Goal: Task Accomplishment & Management: Manage account settings

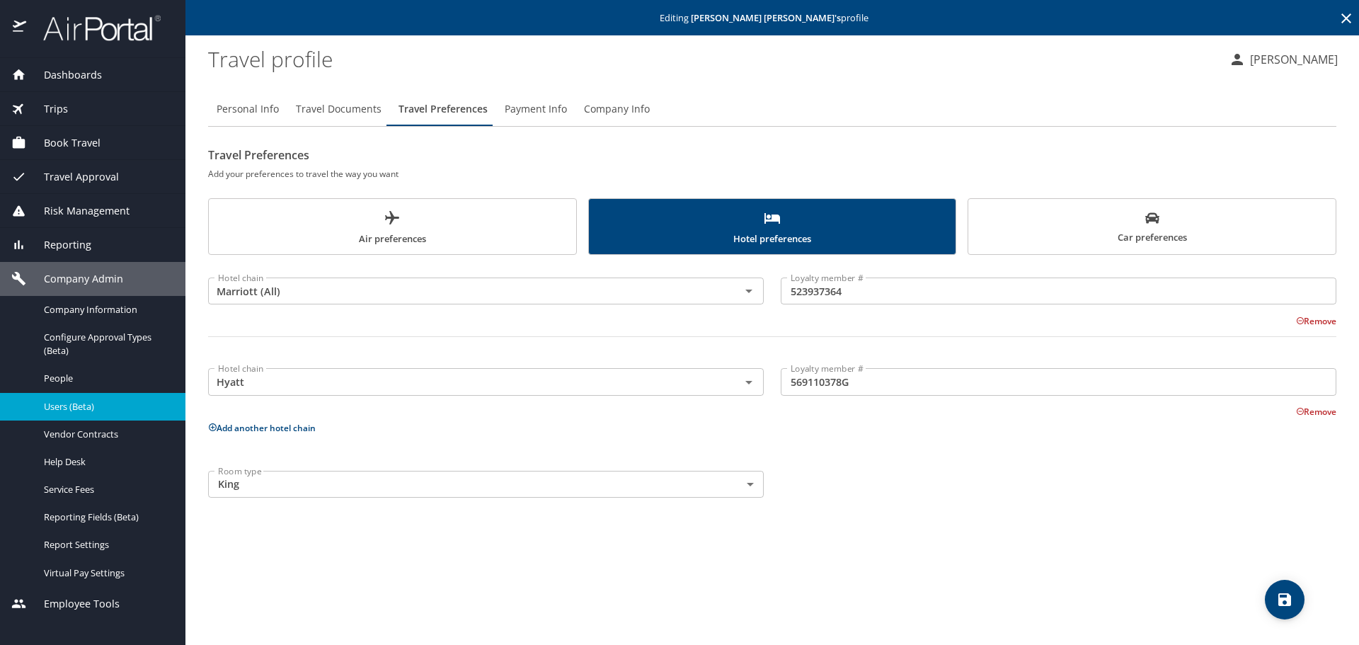
click at [1341, 18] on icon at bounding box center [1346, 18] width 17 height 17
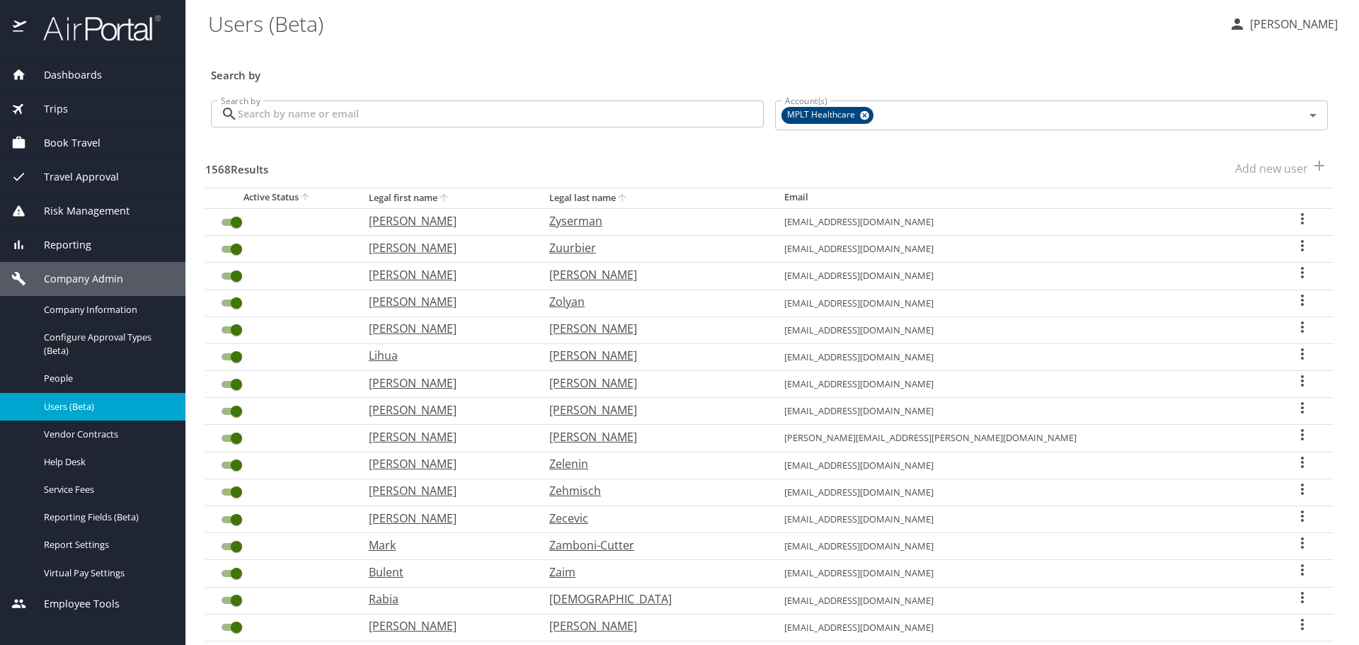
click at [509, 113] on input "Search by" at bounding box center [501, 114] width 526 height 27
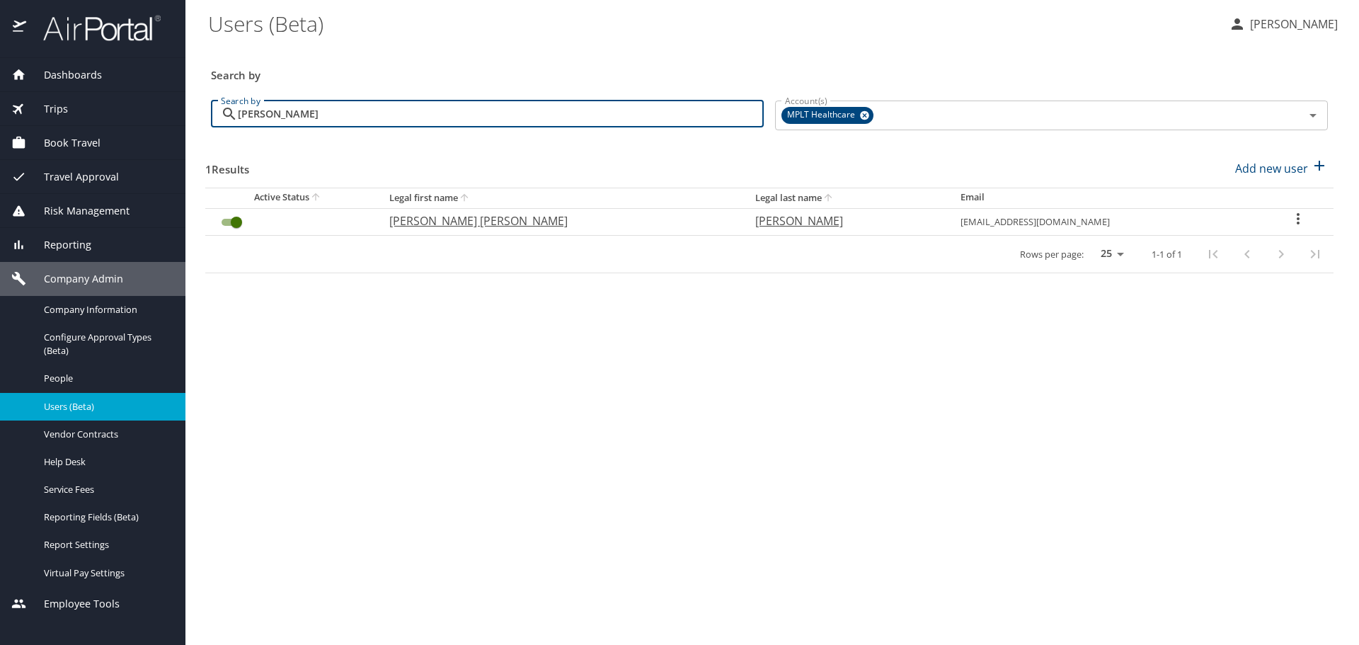
type input "[PERSON_NAME]"
click at [505, 221] on p "[PERSON_NAME] [PERSON_NAME]" at bounding box center [558, 220] width 338 height 17
select select "US"
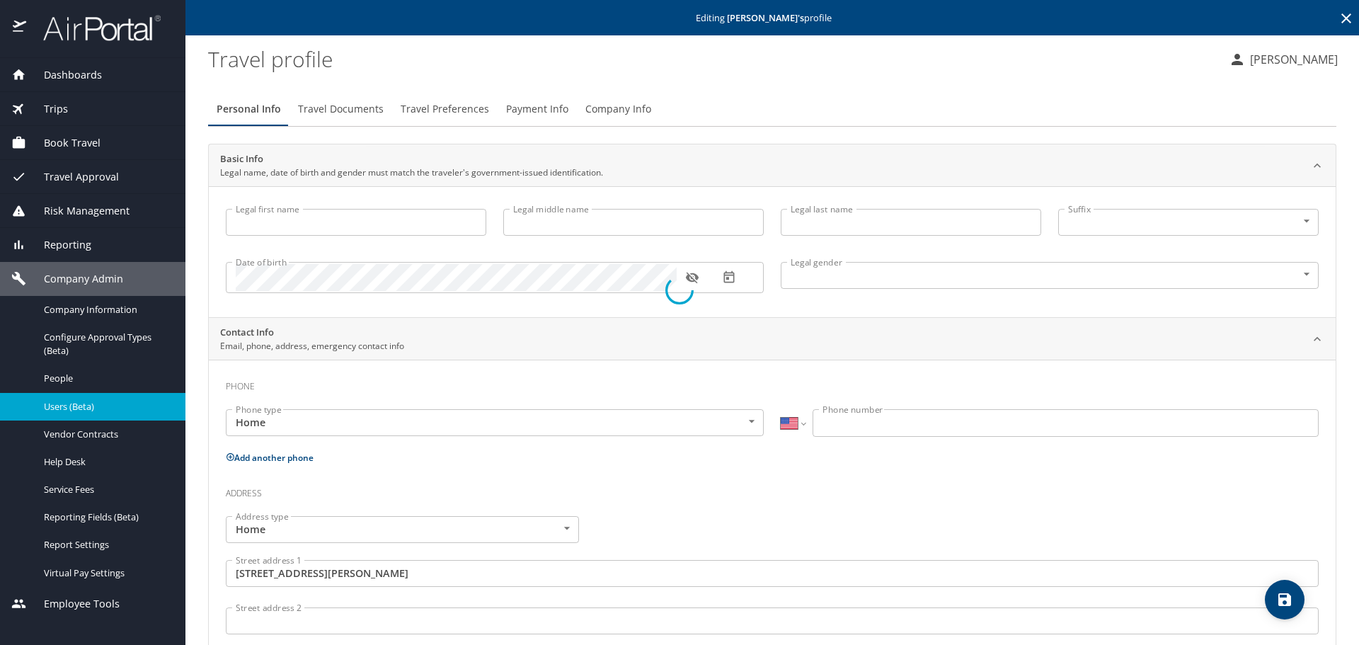
type input "[PERSON_NAME] [PERSON_NAME]"
type input "[PERSON_NAME]"
type input "[DEMOGRAPHIC_DATA]"
type input "[PERSON_NAME]"
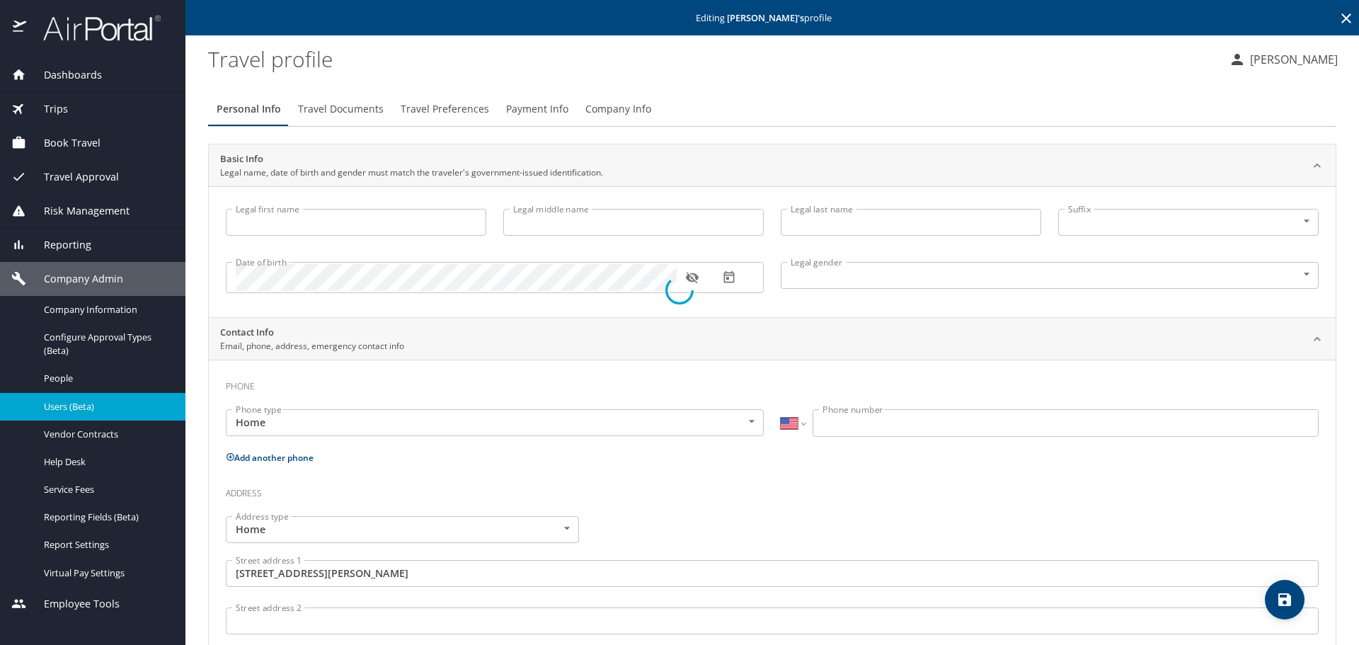
type input "[PERSON_NAME]"
type input "[PHONE_NUMBER]"
type input "[GEOGRAPHIC_DATA]"
type input "[US_STATE]"
select select "US"
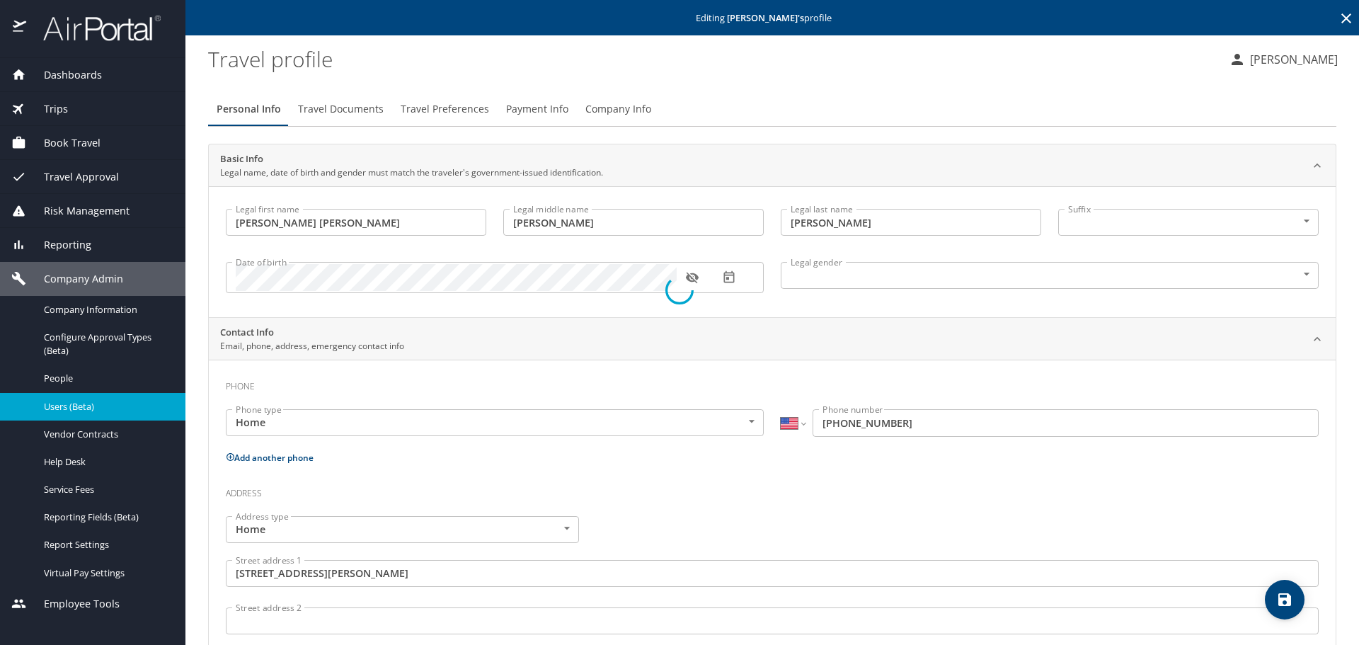
select select "US"
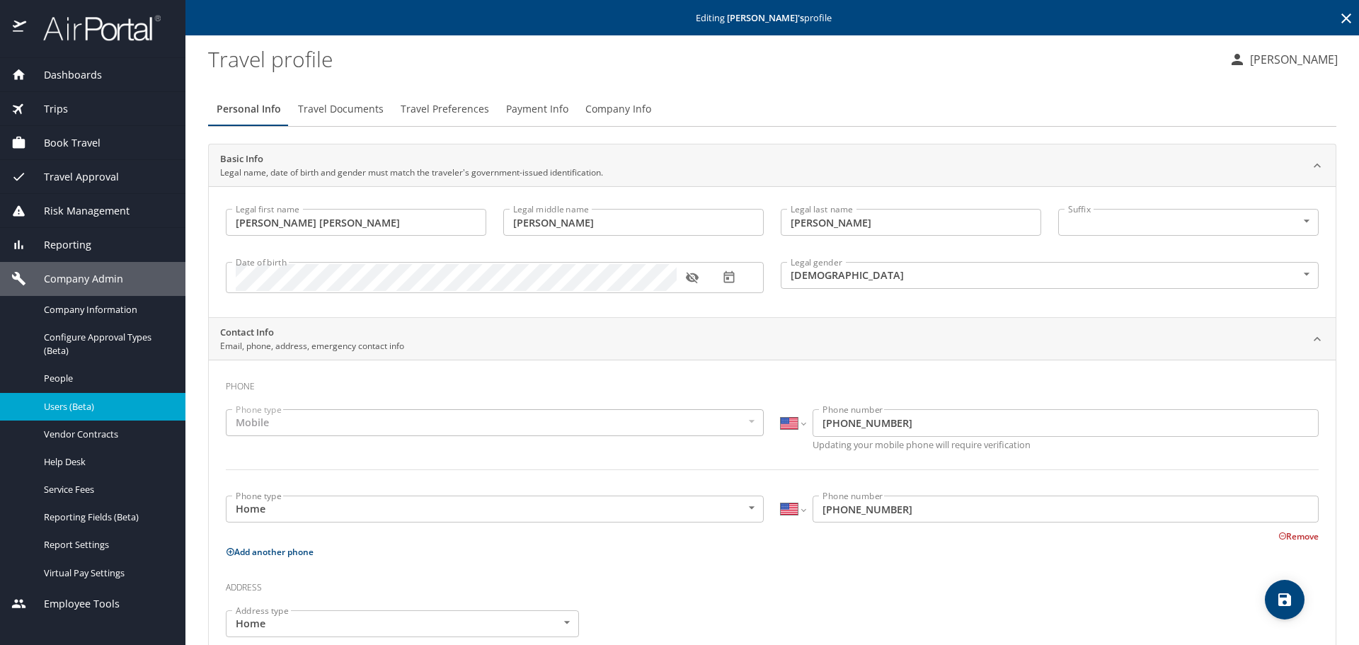
click at [435, 103] on span "Travel Preferences" at bounding box center [445, 110] width 88 height 18
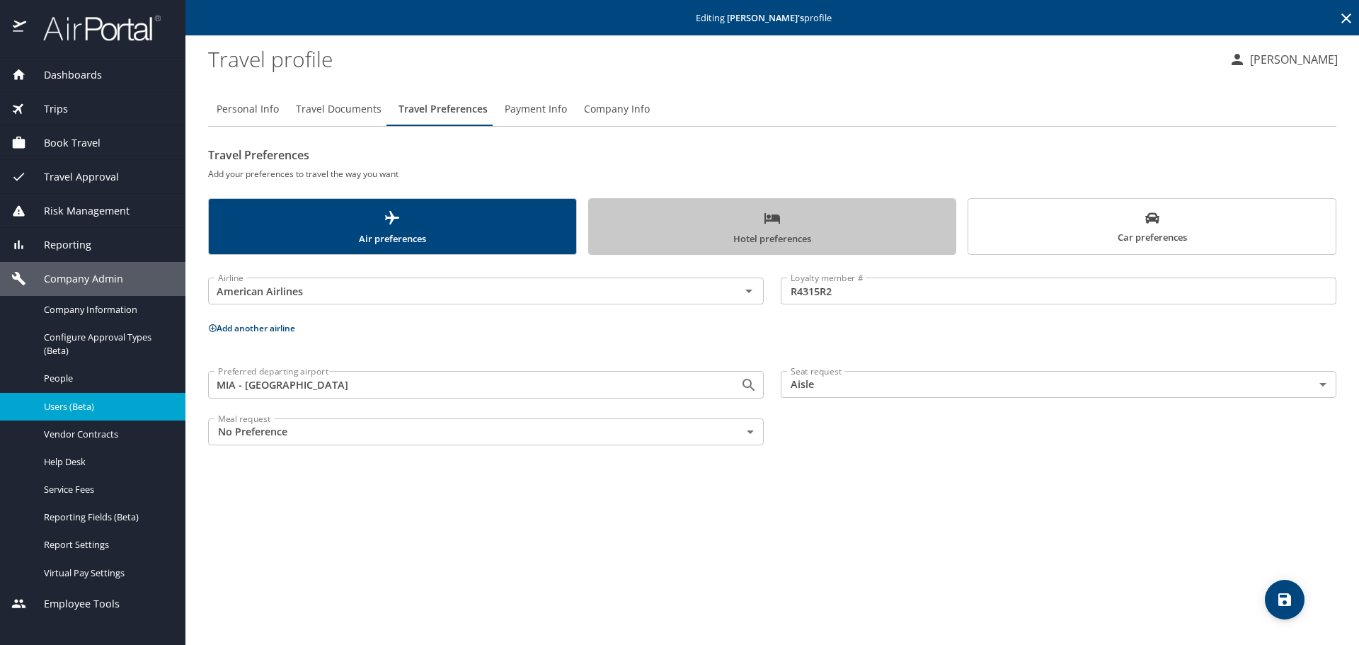
click at [702, 210] on span "Hotel preferences" at bounding box center [772, 229] width 350 height 38
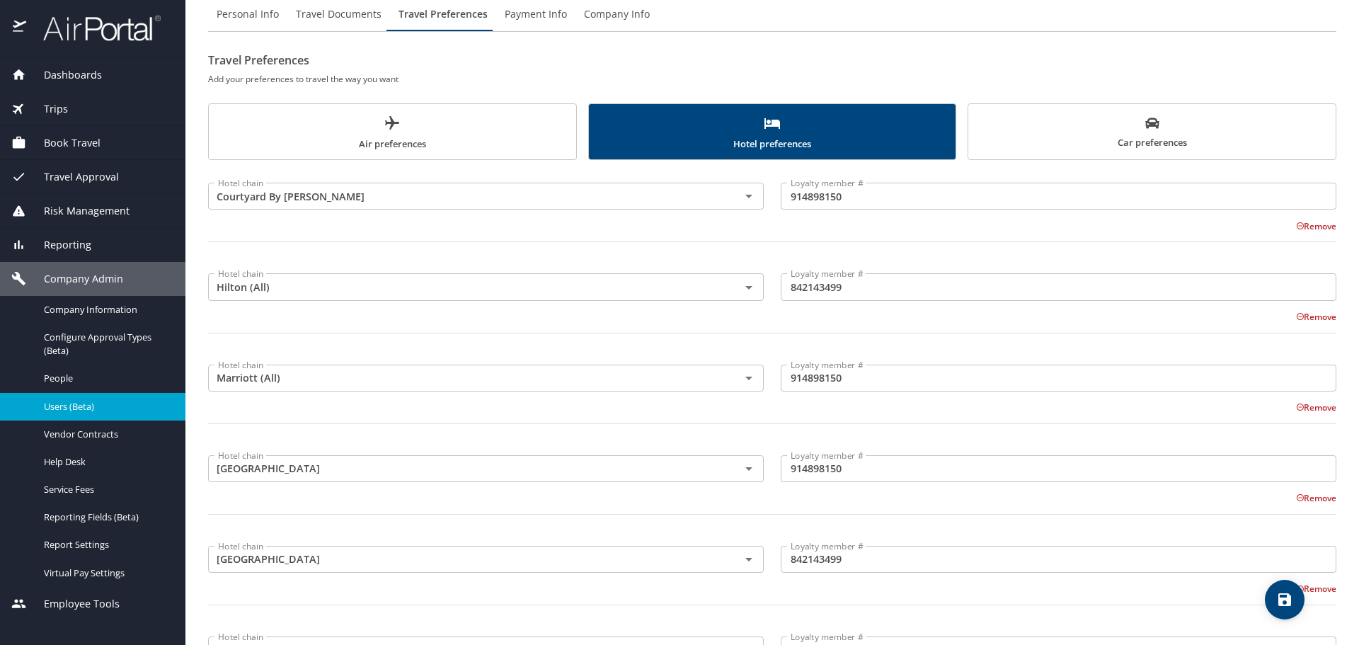
scroll to position [142, 0]
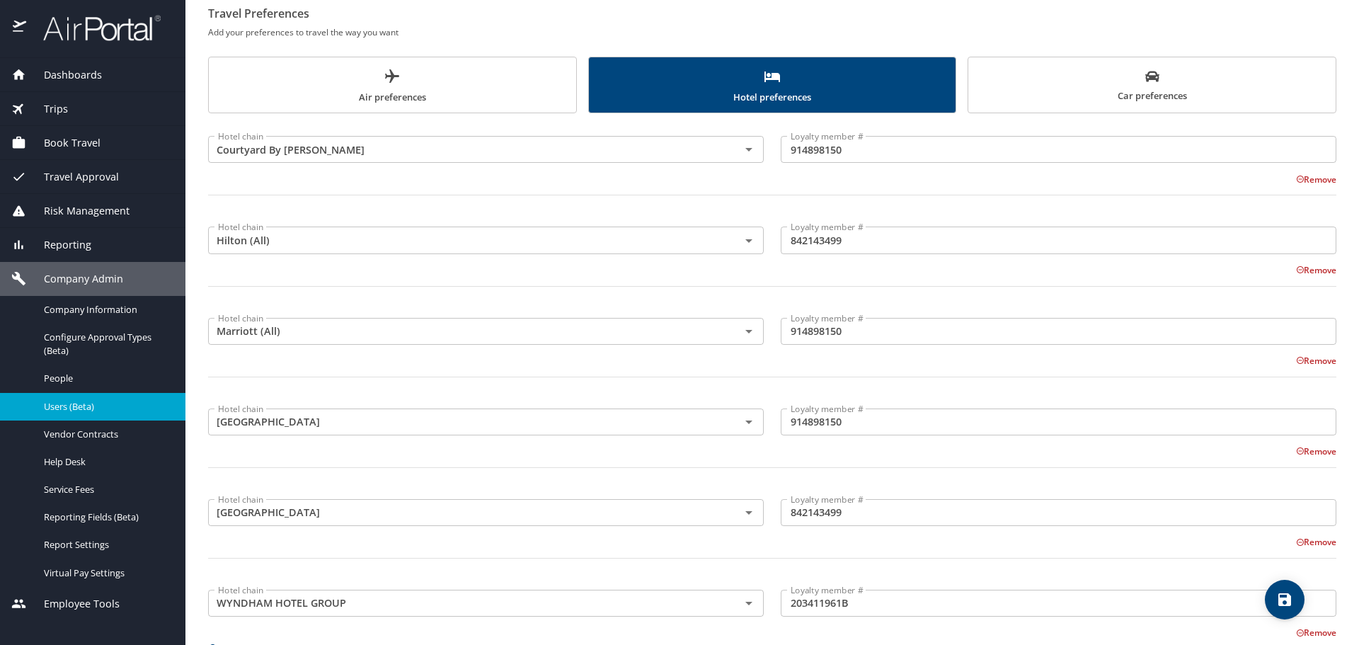
click at [983, 94] on span "Car preferences" at bounding box center [1152, 86] width 350 height 35
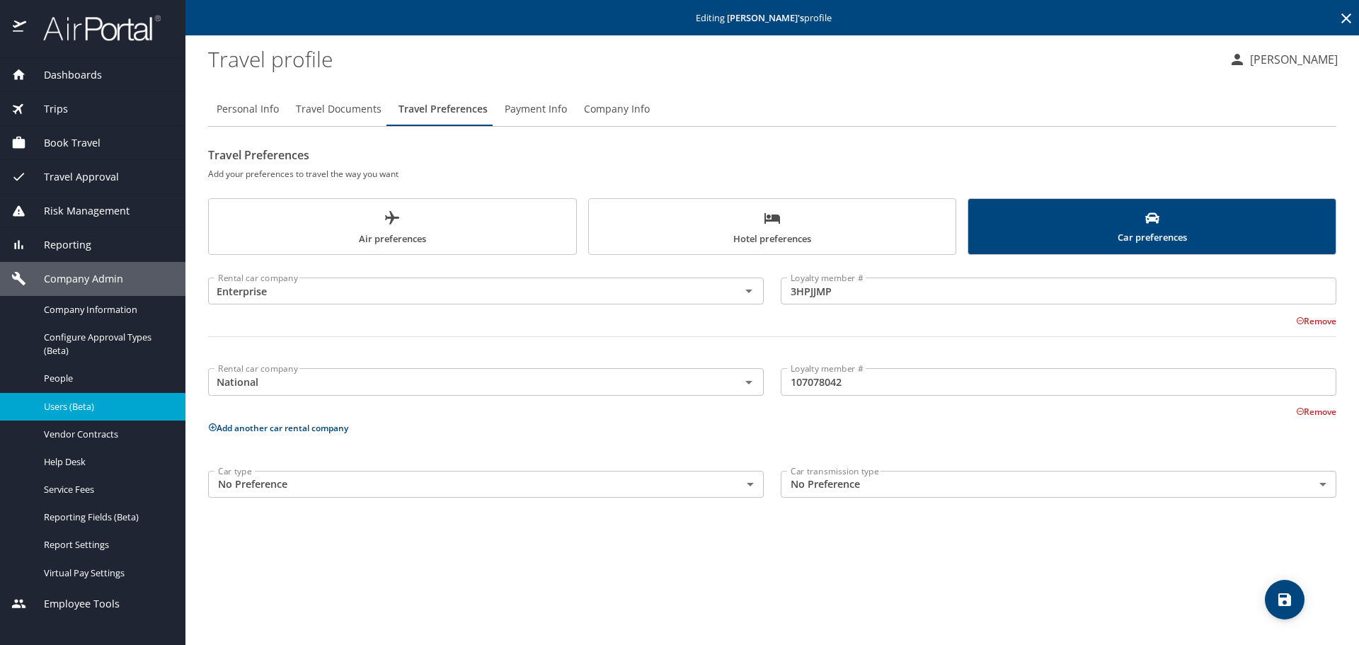
click at [583, 232] on div "Air preferences Hotel preferences Car preferences" at bounding box center [772, 226] width 1128 height 57
click at [628, 229] on span "Hotel preferences" at bounding box center [772, 229] width 350 height 38
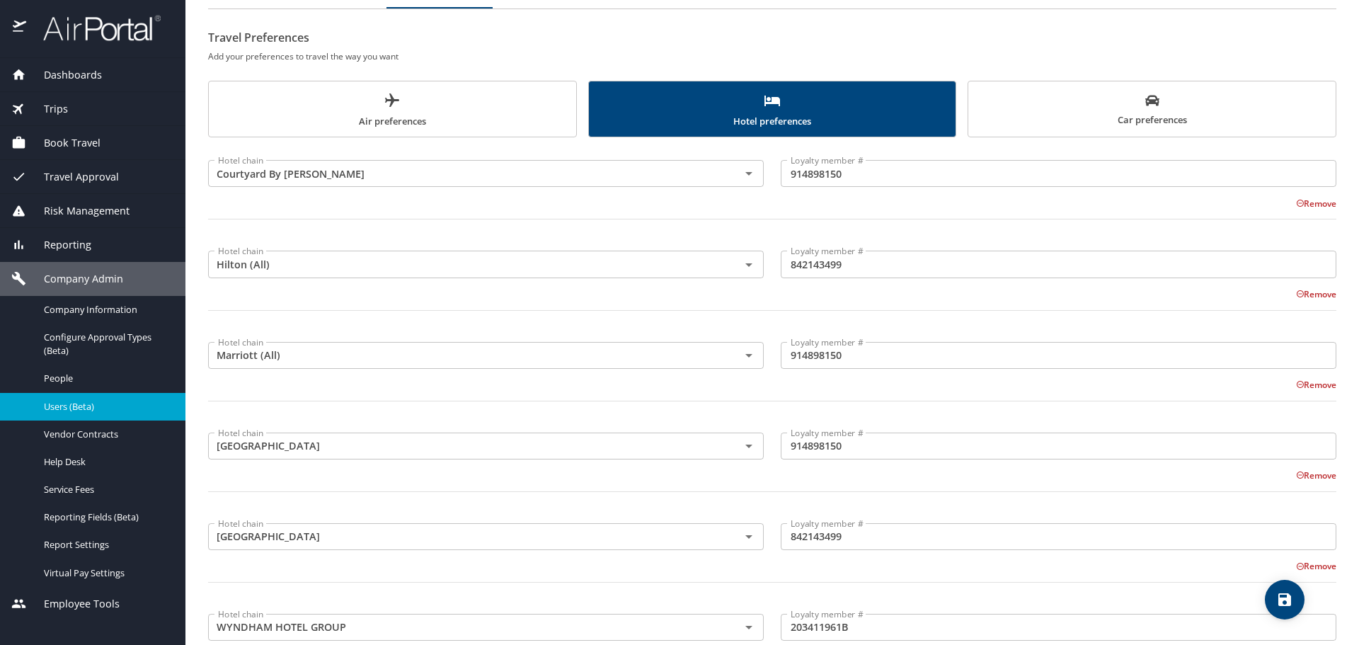
scroll to position [34, 0]
